Goal: Navigation & Orientation: Find specific page/section

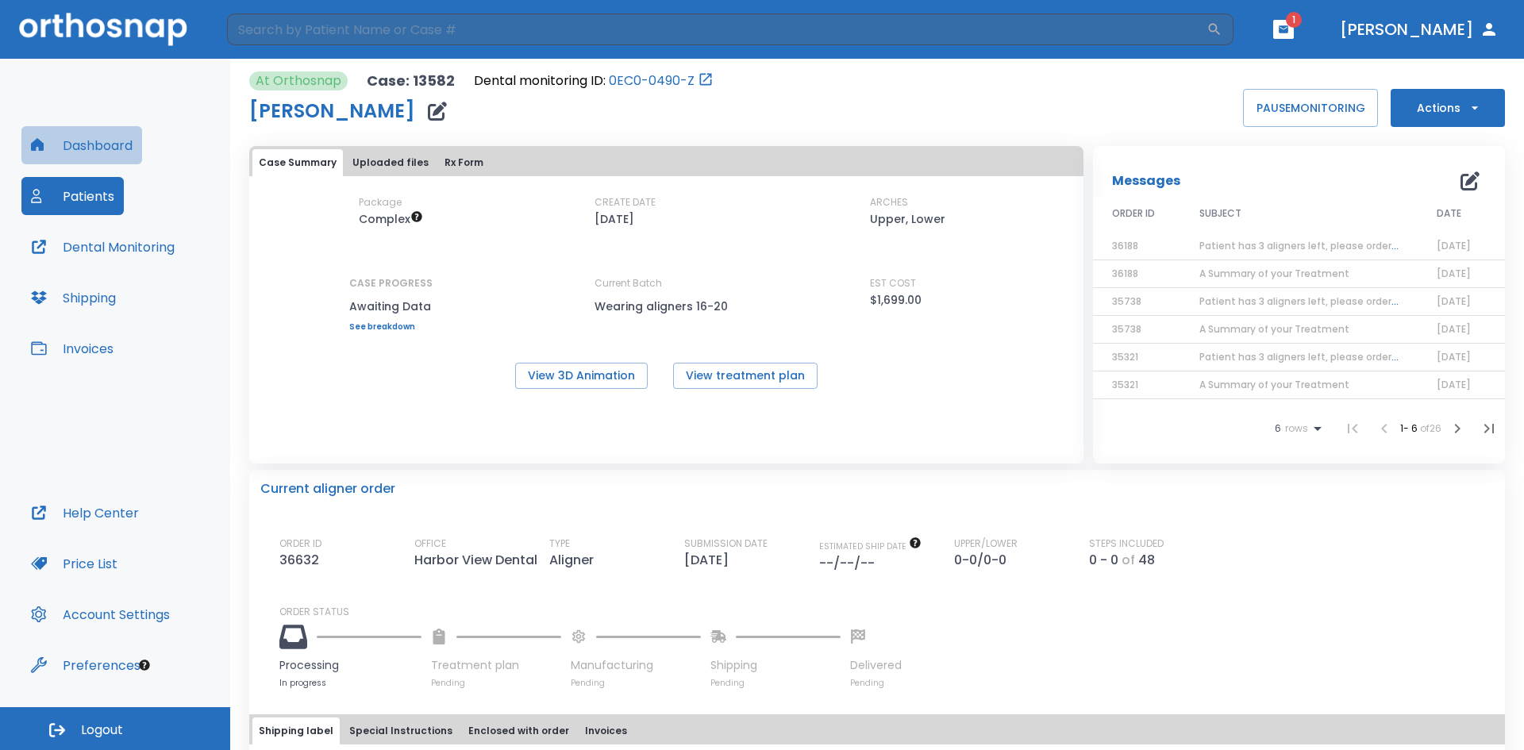
click at [93, 154] on button "Dashboard" at bounding box center [81, 145] width 121 height 38
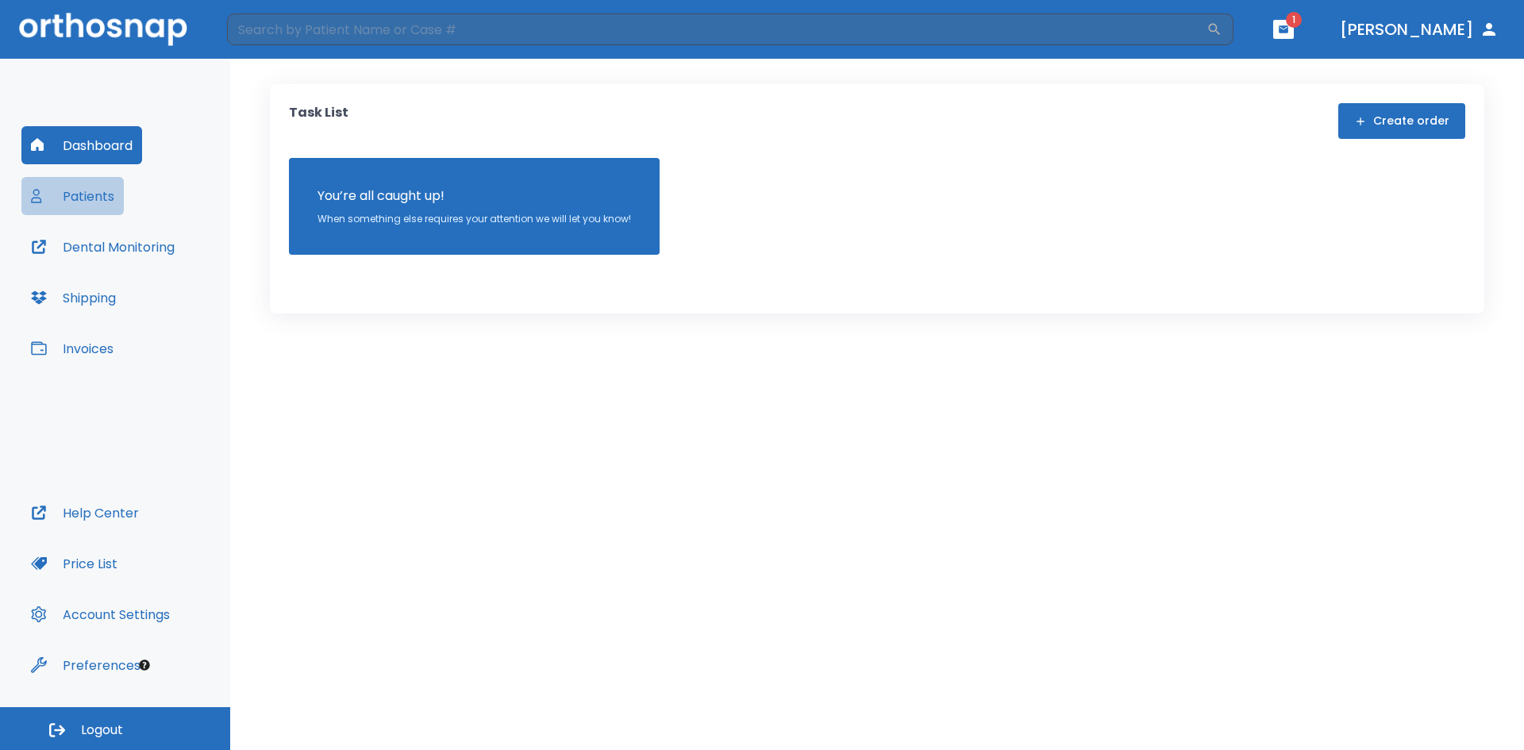
click at [102, 206] on button "Patients" at bounding box center [72, 196] width 102 height 38
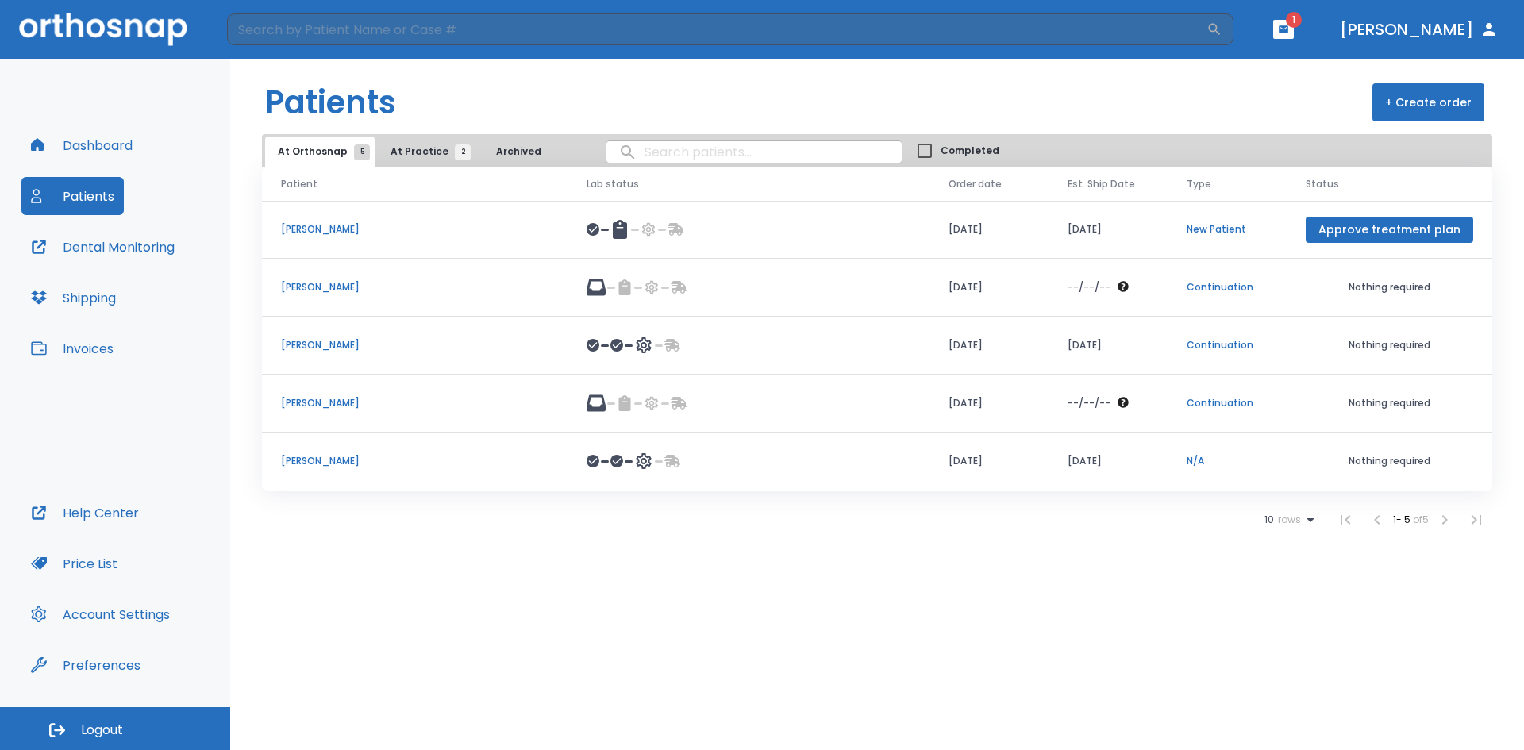
click at [318, 282] on p "[PERSON_NAME]" at bounding box center [415, 287] width 268 height 14
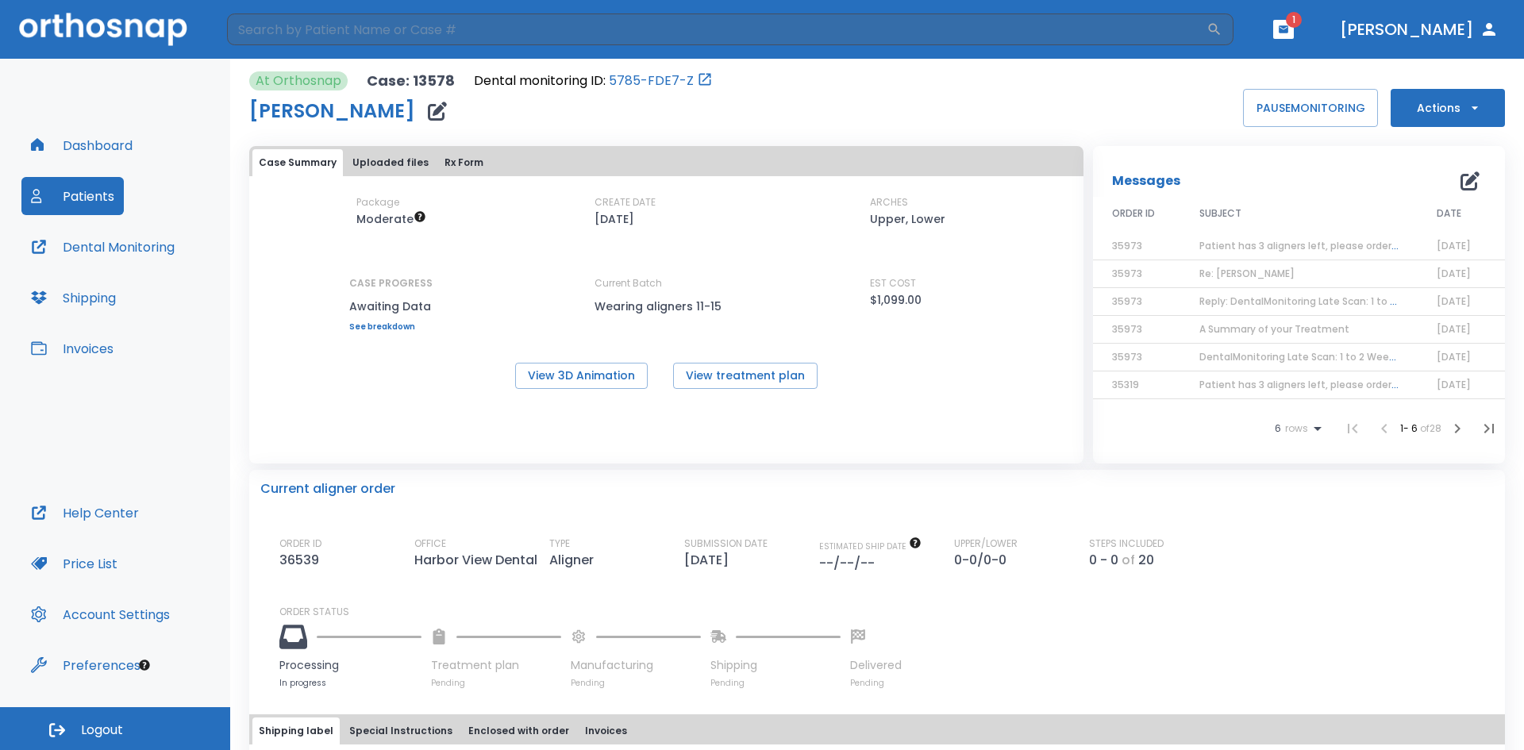
click at [110, 154] on button "Dashboard" at bounding box center [81, 145] width 121 height 38
